Goal: Task Accomplishment & Management: Manage account settings

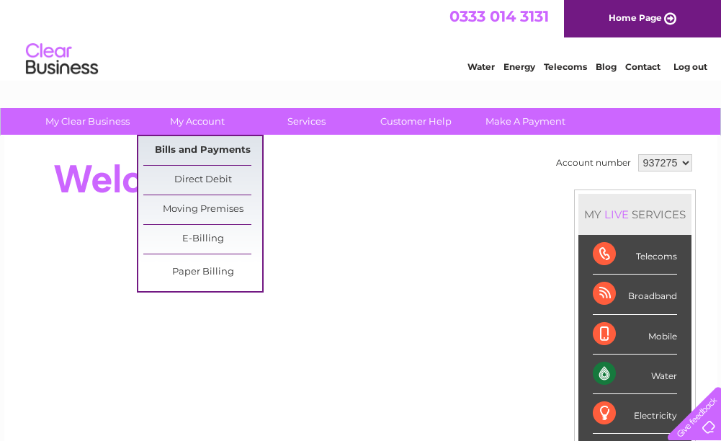
click at [198, 159] on link "Bills and Payments" at bounding box center [202, 150] width 119 height 29
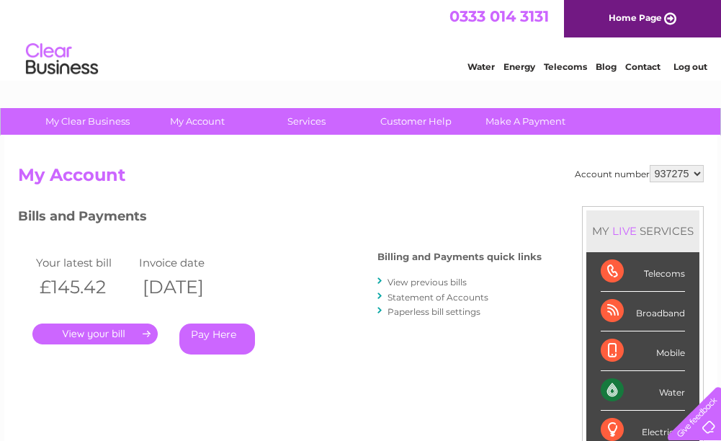
click at [85, 316] on div ". Pay Here" at bounding box center [176, 313] width 288 height 22
click at [79, 337] on link "." at bounding box center [94, 334] width 125 height 21
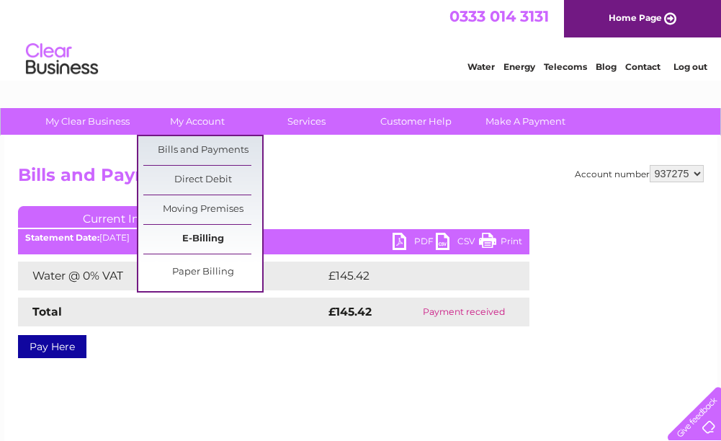
drag, startPoint x: 201, startPoint y: 214, endPoint x: 200, endPoint y: 226, distance: 12.3
drag, startPoint x: 200, startPoint y: 226, endPoint x: 197, endPoint y: 148, distance: 78.6
click at [197, 148] on link "Bills and Payments" at bounding box center [202, 150] width 119 height 29
drag, startPoint x: 194, startPoint y: 145, endPoint x: 198, endPoint y: 138, distance: 7.8
click at [194, 145] on link "Bills and Payments" at bounding box center [202, 150] width 119 height 29
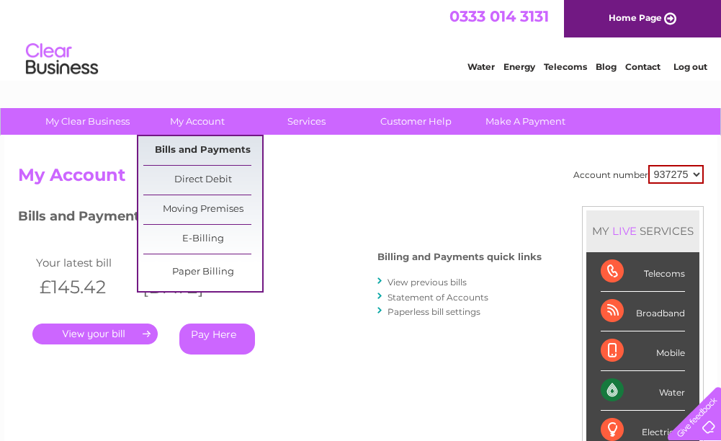
click at [210, 153] on link "Bills and Payments" at bounding box center [202, 150] width 119 height 29
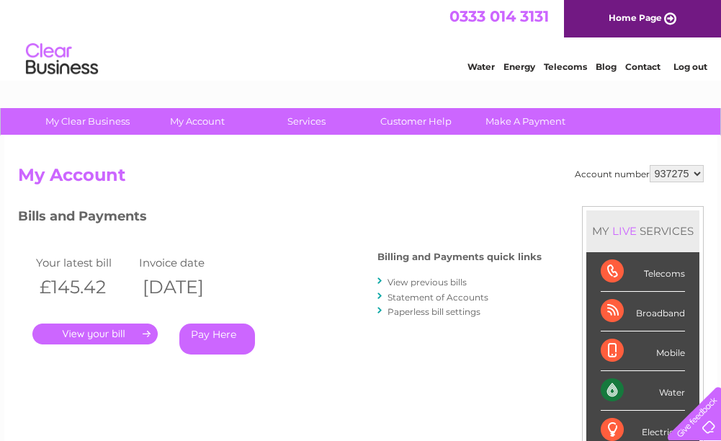
click at [478, 297] on link "Statement of Accounts" at bounding box center [438, 297] width 101 height 11
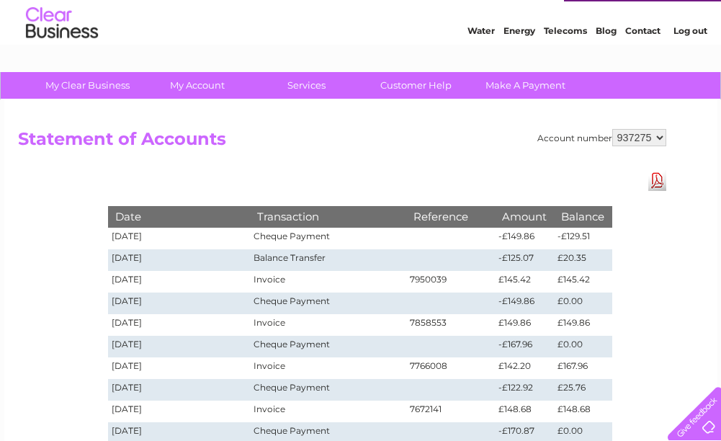
scroll to position [72, 0]
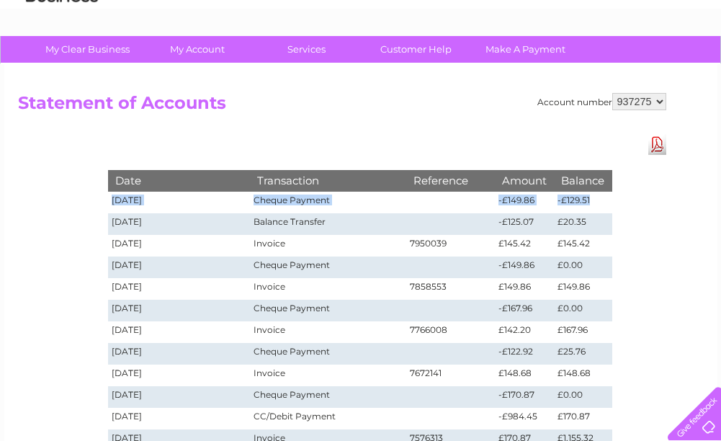
drag, startPoint x: 593, startPoint y: 202, endPoint x: 112, endPoint y: 202, distance: 480.7
click at [112, 202] on tr "15/08/2025 Cheque Payment -£149.86 -£129.51" at bounding box center [360, 203] width 504 height 22
click at [299, 110] on h2 "Statement of Accounts" at bounding box center [342, 106] width 649 height 27
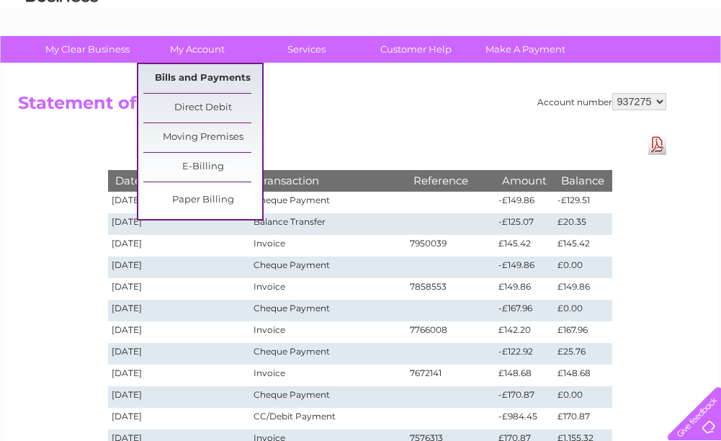
click at [210, 76] on link "Bills and Payments" at bounding box center [202, 78] width 119 height 29
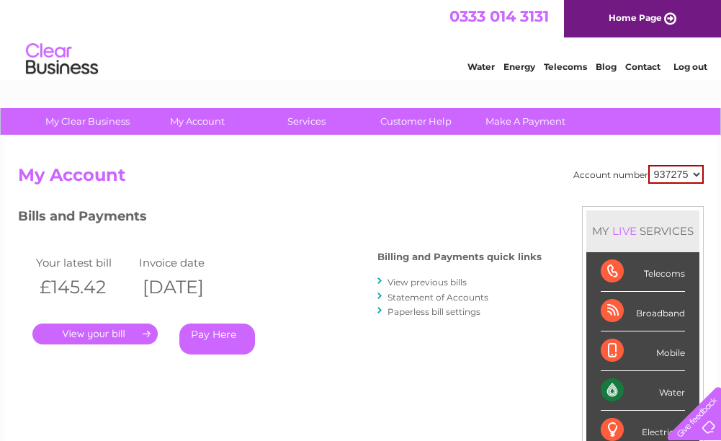
click at [120, 339] on link "." at bounding box center [94, 334] width 125 height 21
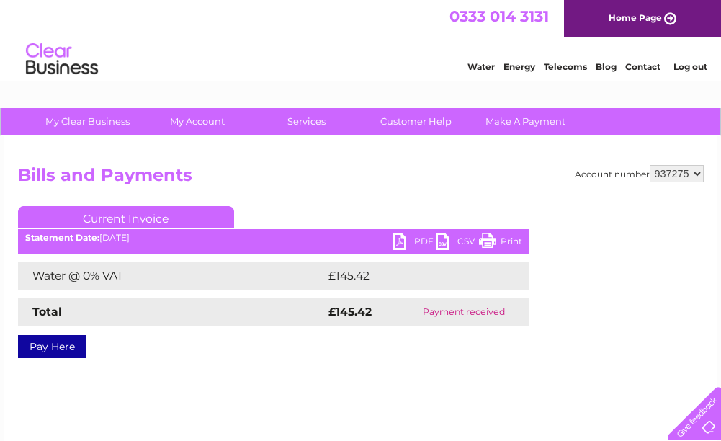
click at [285, 157] on div "Account number 937275 Bills and Payments Current Invoice PDF CSV Print £145.42" at bounding box center [360, 338] width 713 height 404
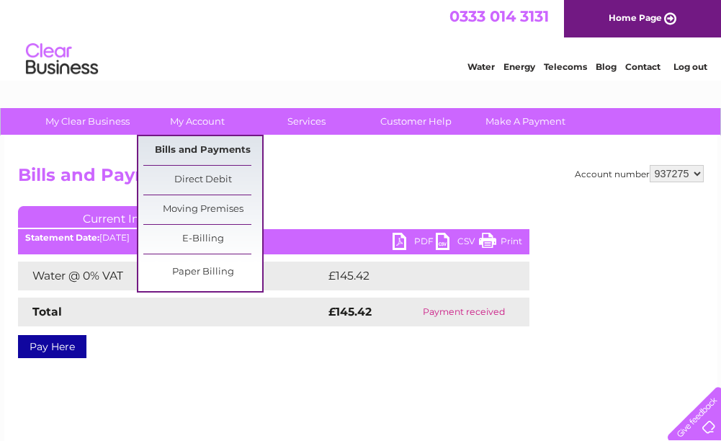
click at [213, 152] on link "Bills and Payments" at bounding box center [202, 150] width 119 height 29
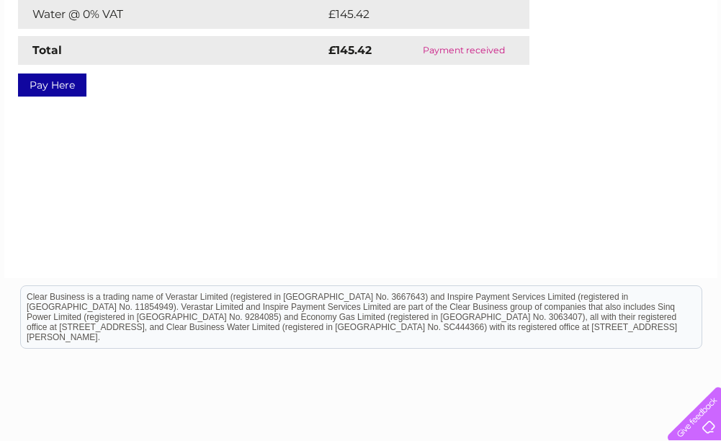
scroll to position [140, 0]
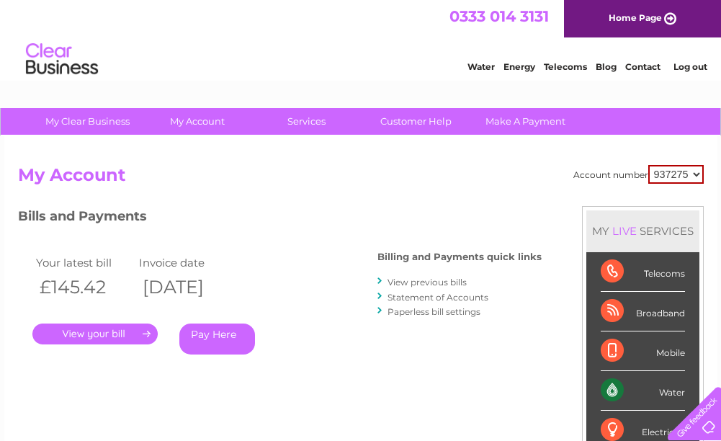
click at [420, 294] on link "Statement of Accounts" at bounding box center [438, 297] width 101 height 11
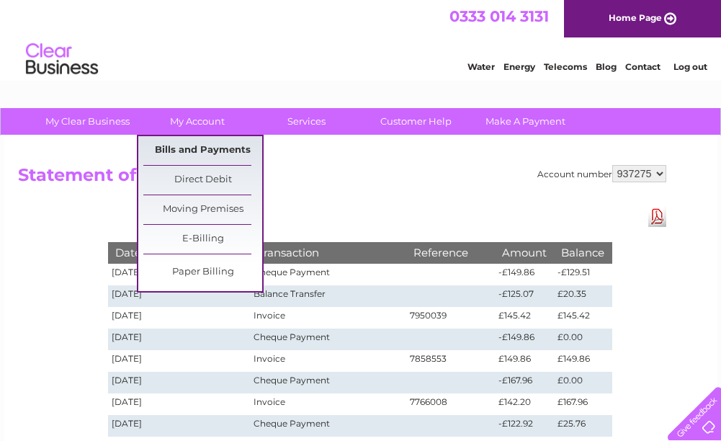
drag, startPoint x: 220, startPoint y: 152, endPoint x: 227, endPoint y: 149, distance: 7.8
click at [221, 151] on link "Bills and Payments" at bounding box center [202, 150] width 119 height 29
